Goal: Information Seeking & Learning: Learn about a topic

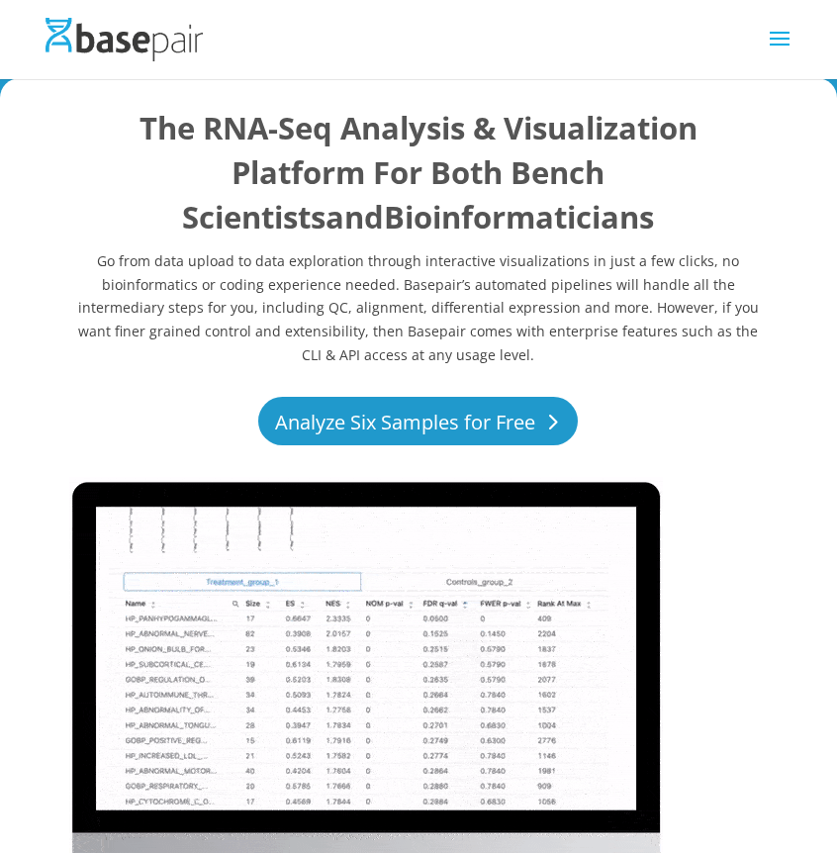
click at [529, 420] on link "Analyze Six Samples for Free" at bounding box center [418, 421] width 320 height 49
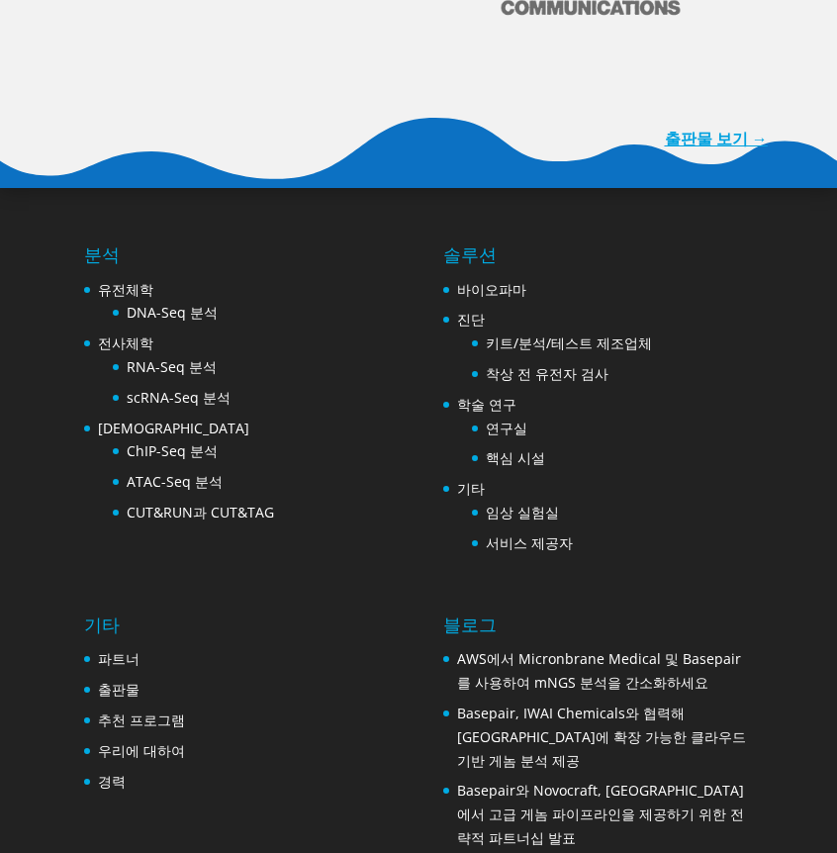
scroll to position [10899, 0]
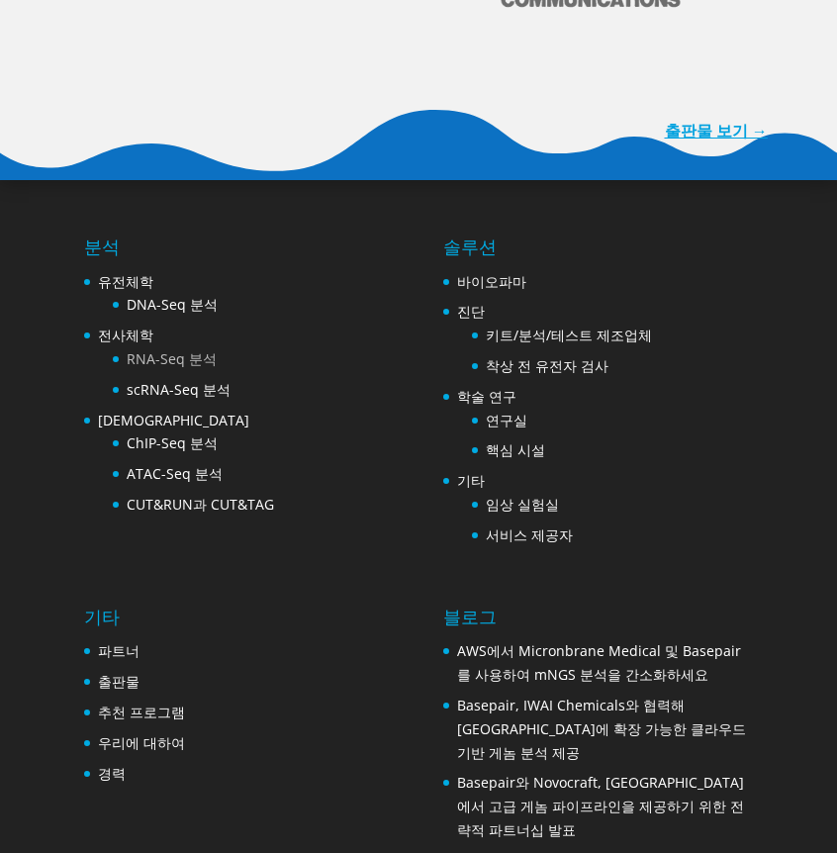
click at [157, 349] on font "RNA-Seq 분석" at bounding box center [172, 358] width 90 height 19
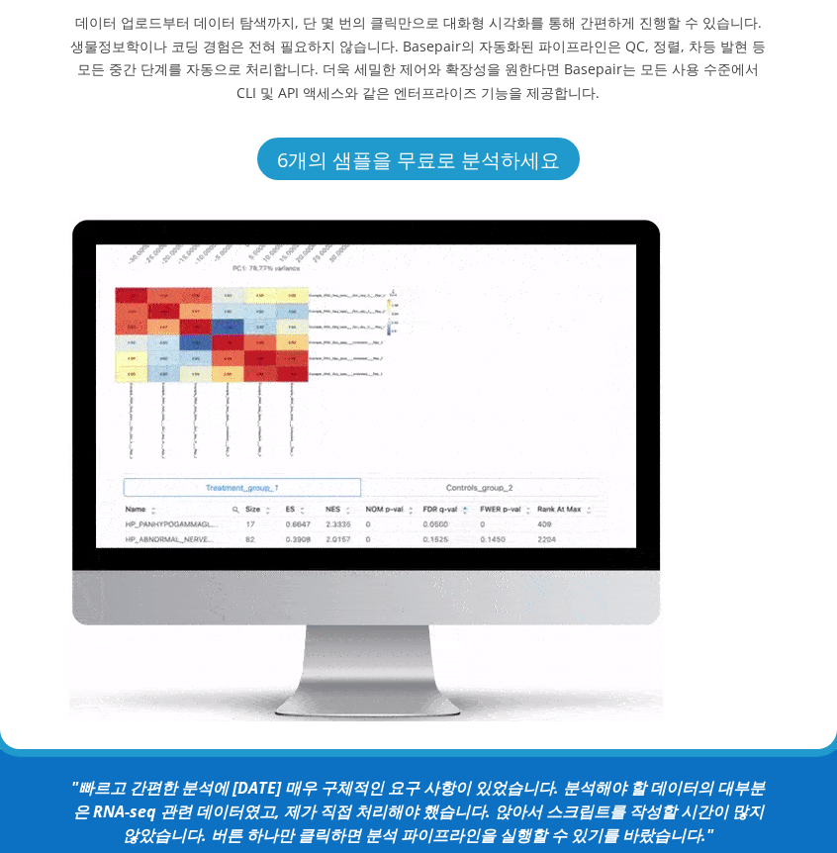
scroll to position [297, 0]
